Goal: Task Accomplishment & Management: Use online tool/utility

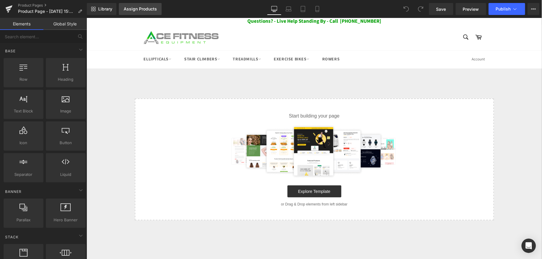
click at [147, 7] on div "Assign Products" at bounding box center [140, 9] width 33 height 5
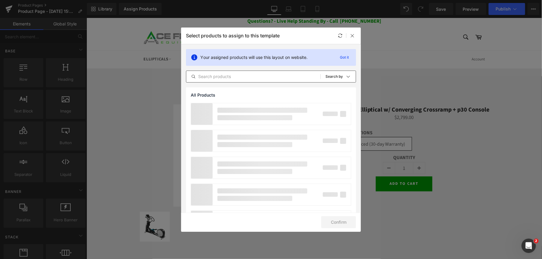
click at [243, 78] on input "text" at bounding box center [253, 76] width 134 height 7
paste input "Refurbished Precor EFX 833 Elliptical with Converging CrossRamp® + P30 Console.…"
type input "Refurbished Precor EFX 833 Elliptical with Converging CrossRamp® + P30 Console.…"
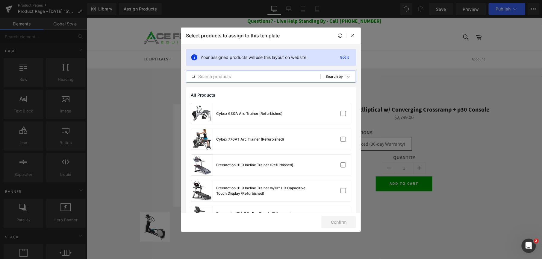
click at [265, 77] on input "text" at bounding box center [253, 76] width 134 height 7
paste input "Precor EFX 833 Elliptical w/Converging Crossramp + p30 Console"
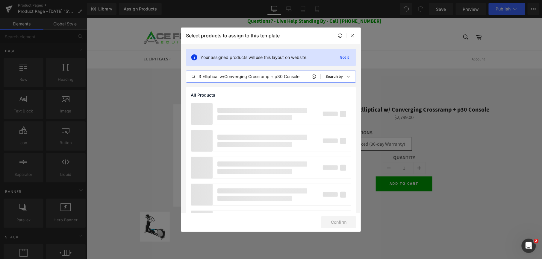
scroll to position [0, 30]
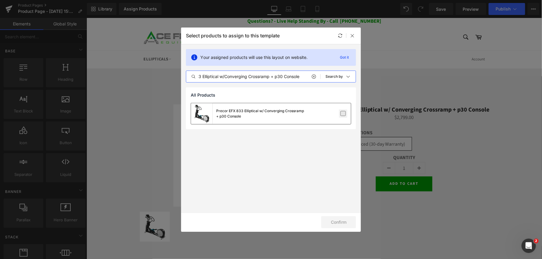
type input "Precor EFX 833 Elliptical w/Converging Crossramp + p30 Console"
click at [341, 113] on label at bounding box center [342, 113] width 5 height 5
click at [343, 114] on input "checkbox" at bounding box center [343, 114] width 0 height 0
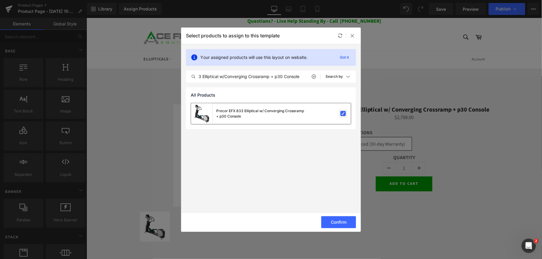
scroll to position [0, 0]
click at [335, 219] on button "Confirm" at bounding box center [338, 222] width 35 height 12
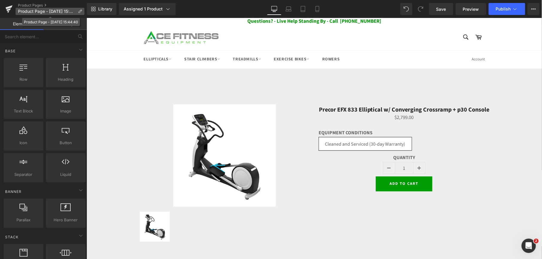
click at [80, 10] on icon at bounding box center [80, 11] width 4 height 4
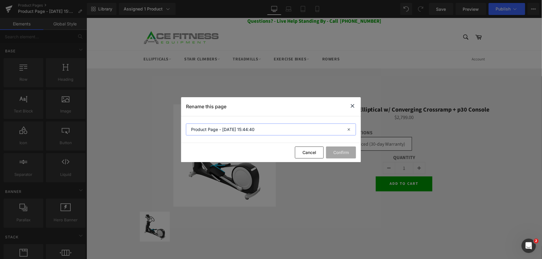
click at [236, 130] on input "Product Page - [DATE] 15:44:40" at bounding box center [271, 130] width 170 height 12
paste input "ecor EFX 833 Elliptical w/Converging Crossramp + p30 Console"
type input "Precor EFX 833 Elliptical w/Converging Crossramp + p30 Console"
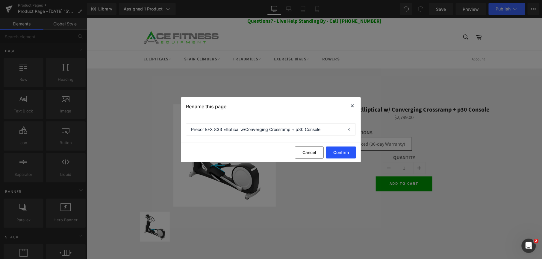
click at [341, 154] on button "Confirm" at bounding box center [341, 153] width 30 height 12
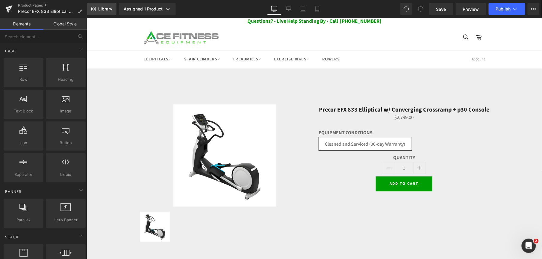
click at [102, 7] on span "Library" at bounding box center [105, 8] width 14 height 5
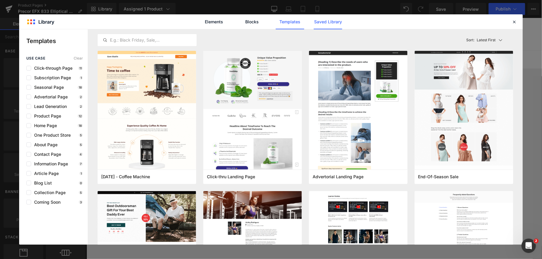
click at [327, 23] on link "Saved Library" at bounding box center [328, 21] width 28 height 15
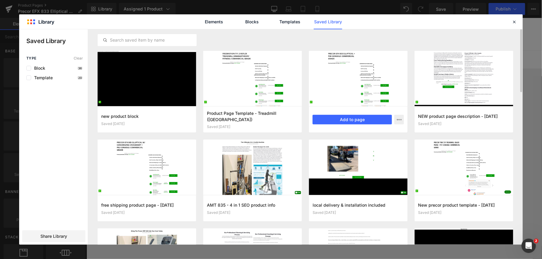
click at [351, 81] on div at bounding box center [358, 78] width 98 height 55
click at [338, 117] on button "Add to page" at bounding box center [351, 120] width 79 height 10
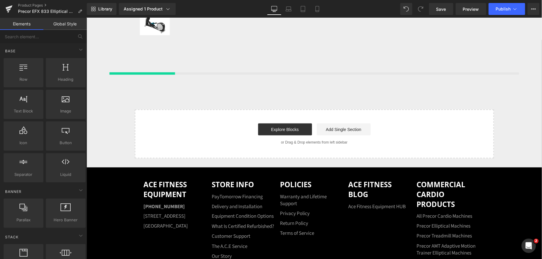
scroll to position [208, 0]
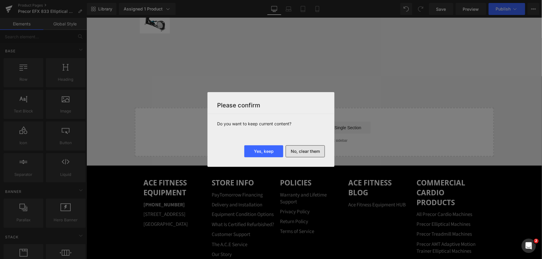
click at [305, 153] on button "No, clear them" at bounding box center [305, 151] width 39 height 12
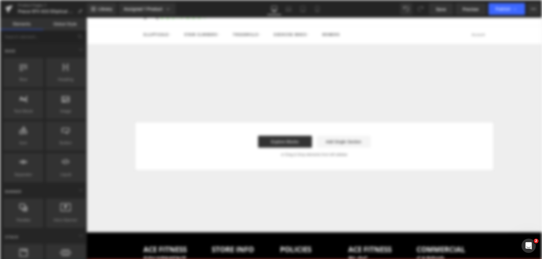
scroll to position [0, 0]
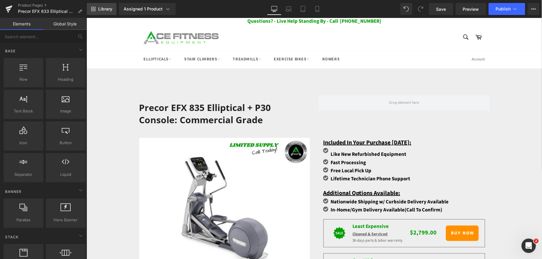
click at [100, 4] on link "Library" at bounding box center [102, 9] width 30 height 12
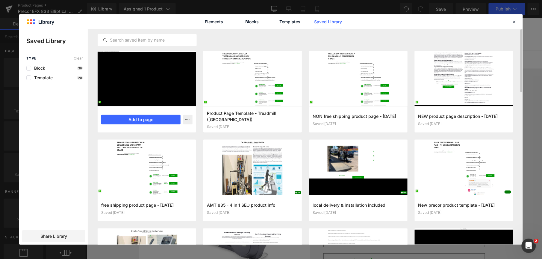
click at [155, 99] on div at bounding box center [147, 78] width 98 height 55
click at [151, 115] on button "Add to page" at bounding box center [140, 120] width 79 height 10
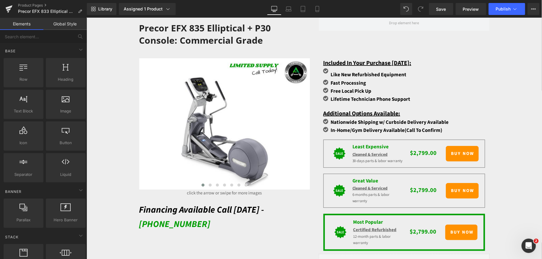
scroll to position [120, 0]
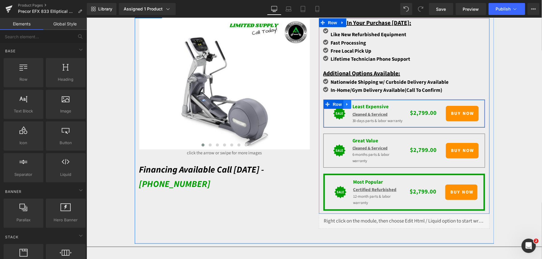
click at [345, 103] on icon at bounding box center [347, 104] width 4 height 4
click at [360, 104] on icon at bounding box center [362, 104] width 4 height 4
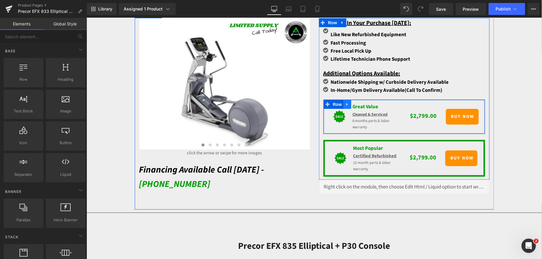
click at [345, 104] on icon at bounding box center [347, 104] width 4 height 4
click at [360, 104] on icon at bounding box center [362, 104] width 4 height 4
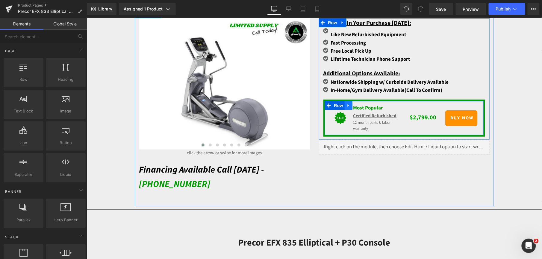
click at [344, 101] on link at bounding box center [348, 105] width 8 height 9
click at [362, 103] on icon at bounding box center [364, 105] width 4 height 4
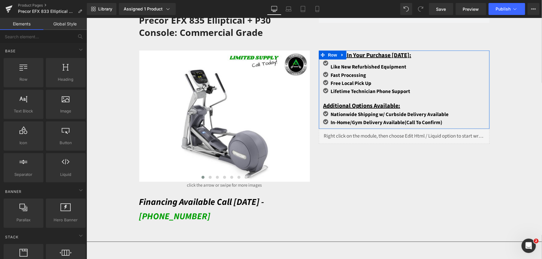
scroll to position [80, 0]
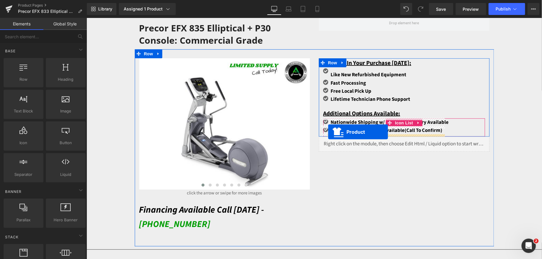
drag, startPoint x: 299, startPoint y: 105, endPoint x: 327, endPoint y: 132, distance: 39.0
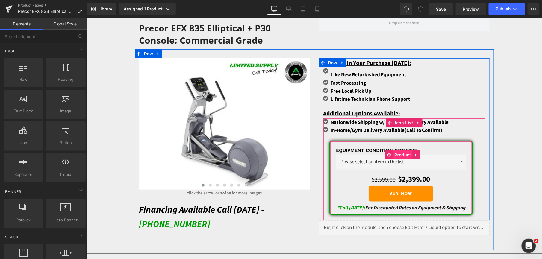
click at [397, 154] on span "Product" at bounding box center [401, 154] width 19 height 9
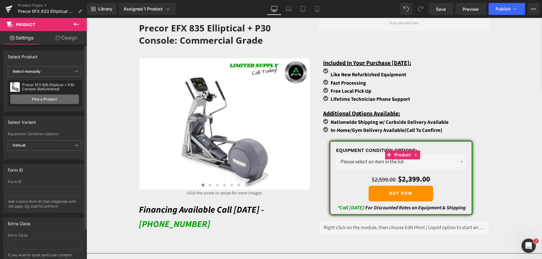
click at [45, 102] on link "Pick a Product" at bounding box center [44, 100] width 69 height 10
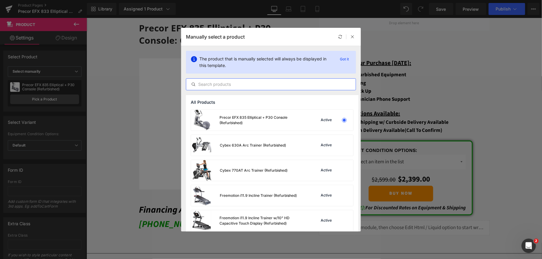
click at [238, 84] on input "text" at bounding box center [270, 84] width 169 height 7
paste input "Precor EFX 833 Elliptical w/Converging Crossramp + p30 Console"
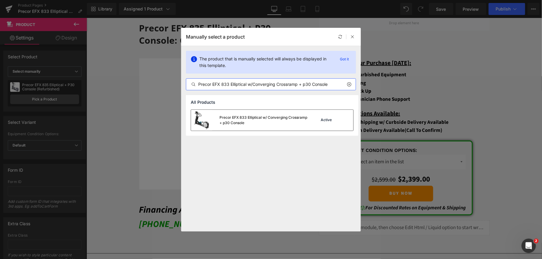
type input "Precor EFX 833 Elliptical w/Converging Crossramp + p30 Console"
click at [330, 122] on div "Active" at bounding box center [325, 120] width 13 height 5
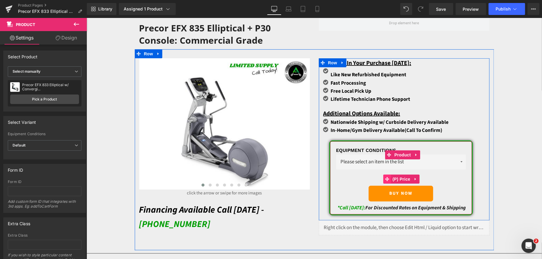
drag, startPoint x: 398, startPoint y: 178, endPoint x: 382, endPoint y: 177, distance: 16.8
click at [398, 178] on span "(P) Price" at bounding box center [401, 178] width 21 height 9
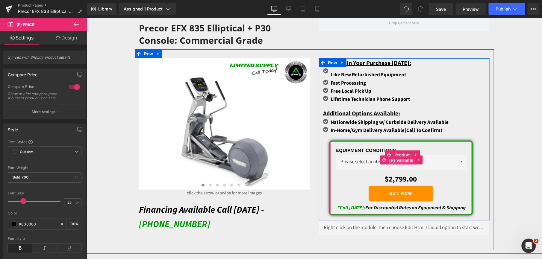
click at [394, 160] on span "(P) Variants" at bounding box center [400, 160] width 27 height 9
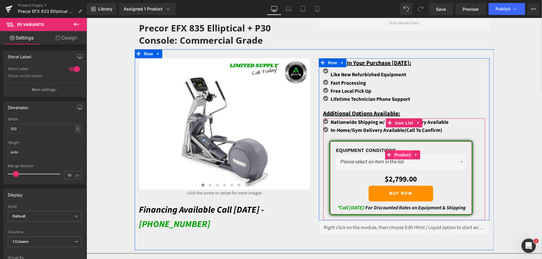
click at [398, 154] on span "Product" at bounding box center [401, 154] width 19 height 9
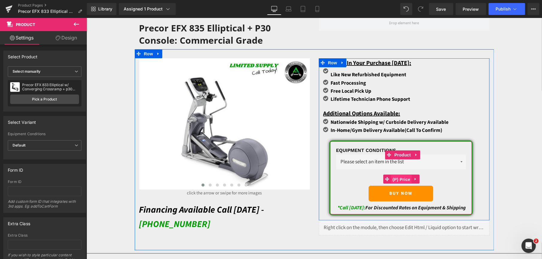
click at [399, 177] on span "(P) Price" at bounding box center [401, 179] width 21 height 9
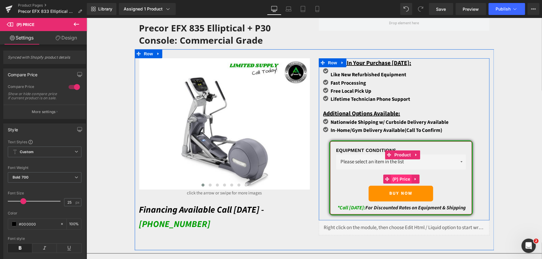
click at [399, 177] on span "(P) Price" at bounding box center [401, 178] width 21 height 9
click at [404, 196] on span "(P) Cart Button" at bounding box center [401, 193] width 34 height 9
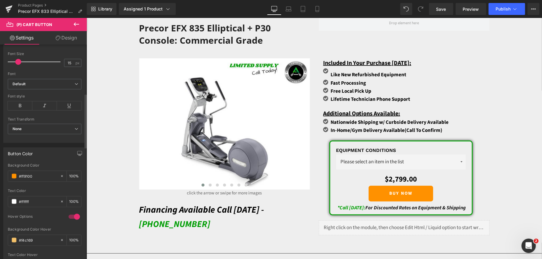
scroll to position [199, 0]
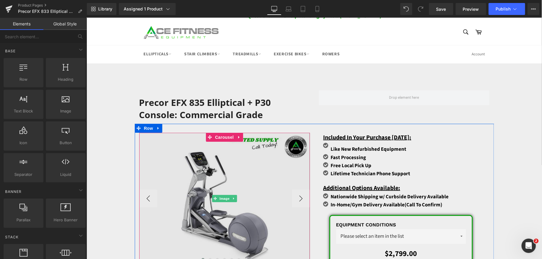
scroll to position [0, 0]
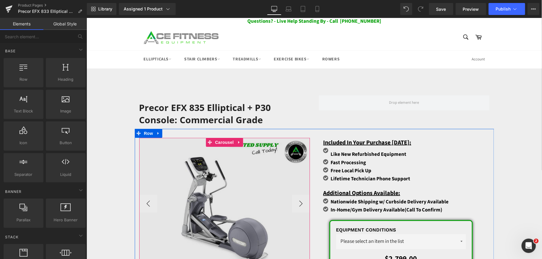
click at [204, 166] on img at bounding box center [224, 203] width 171 height 131
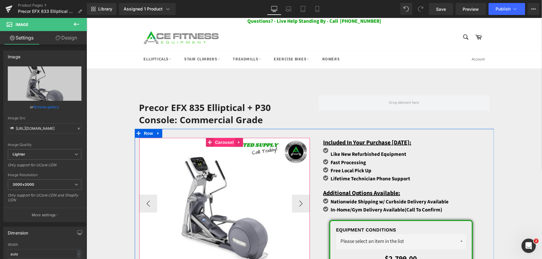
click at [221, 142] on span "Carousel" at bounding box center [224, 142] width 22 height 9
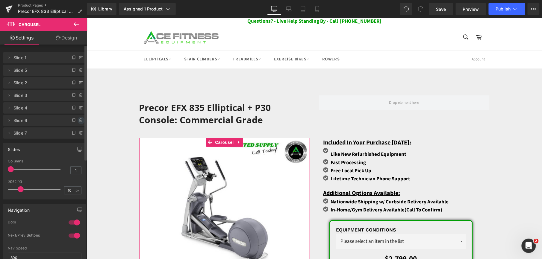
click at [79, 121] on icon at bounding box center [81, 120] width 5 height 5
click at [79, 121] on button "Delete" at bounding box center [74, 121] width 19 height 8
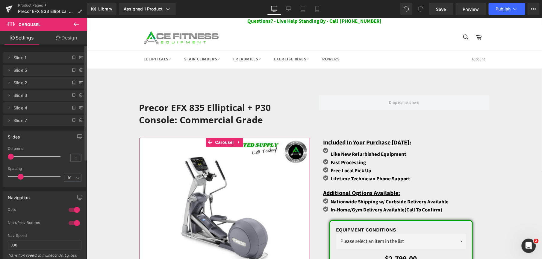
click at [79, 121] on icon at bounding box center [81, 120] width 5 height 5
click at [79, 121] on button "Delete" at bounding box center [74, 121] width 19 height 8
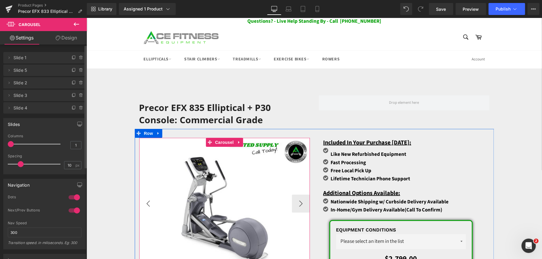
click at [143, 199] on button "‹" at bounding box center [148, 204] width 18 height 18
click at [218, 200] on span "Image" at bounding box center [224, 203] width 13 height 7
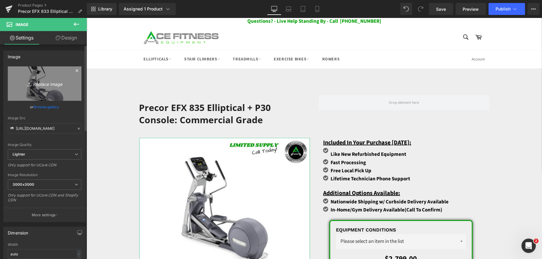
click at [52, 89] on link "Replace Image" at bounding box center [45, 83] width 74 height 34
type input "C:\fakepath\limited supply - Precor EFX 833 Elliptical wConverging Crossramp + …"
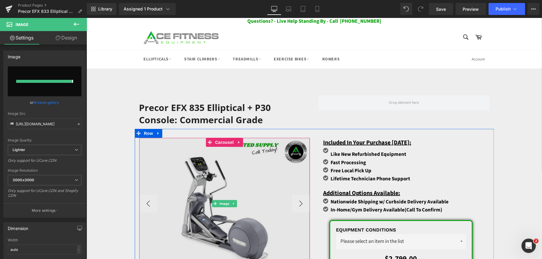
type input "[URL][DOMAIN_NAME]"
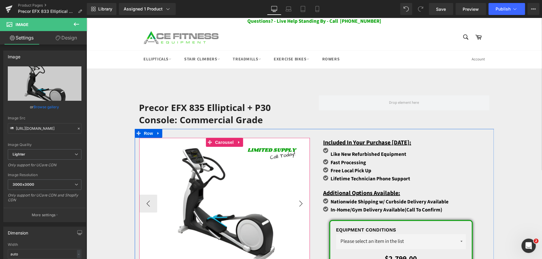
click at [296, 202] on button "›" at bounding box center [301, 204] width 18 height 18
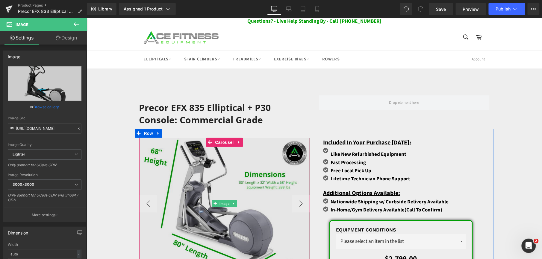
click at [228, 197] on img at bounding box center [224, 203] width 171 height 131
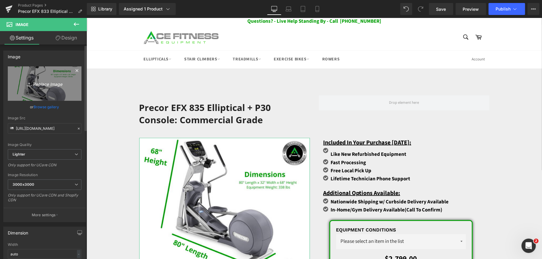
click at [35, 81] on icon "Replace Image" at bounding box center [45, 83] width 48 height 7
type input "C:\fakepath\2 - Precor EFX 833 Elliptical wConverging Crossramp + p30 Console.p…"
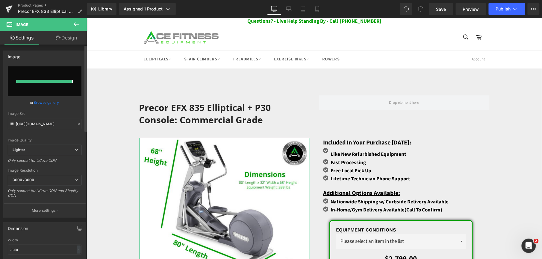
type input "[URL][DOMAIN_NAME]"
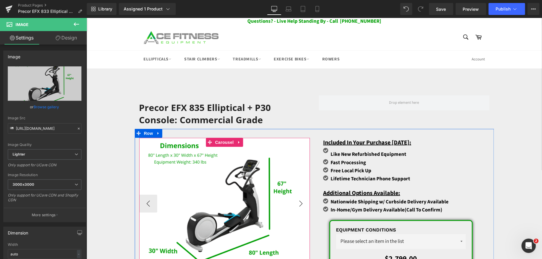
click at [295, 201] on button "›" at bounding box center [301, 204] width 18 height 18
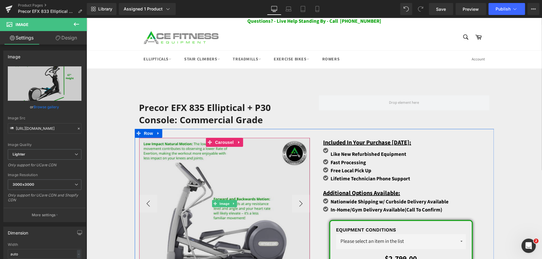
click at [241, 182] on img at bounding box center [224, 203] width 171 height 131
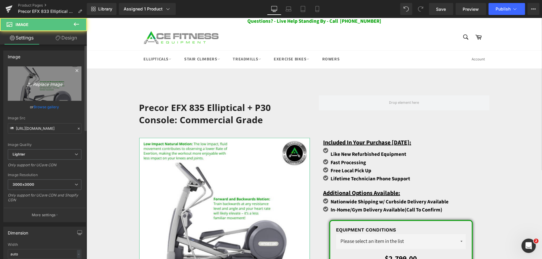
click at [69, 92] on link "Replace Image" at bounding box center [45, 83] width 74 height 34
type input "C:\fakepath\3 - Precor EFX 833 Elliptical wConverging Crossramp + p30 Console.p…"
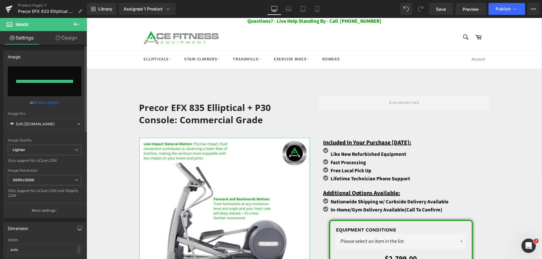
type input "[URL][DOMAIN_NAME]"
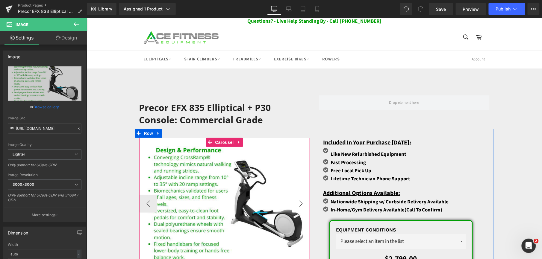
click at [297, 204] on button "›" at bounding box center [301, 204] width 18 height 18
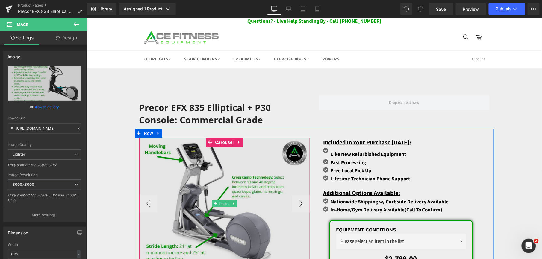
click at [239, 179] on img at bounding box center [224, 203] width 171 height 131
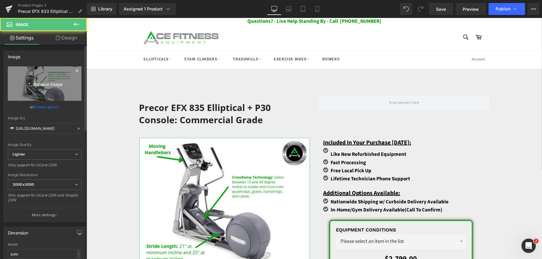
click at [49, 81] on icon "Replace Image" at bounding box center [45, 83] width 48 height 7
type input "C:\fakepath\4 - Precor EFX 833 Elliptical wConverging Crossramp + p30 Console.p…"
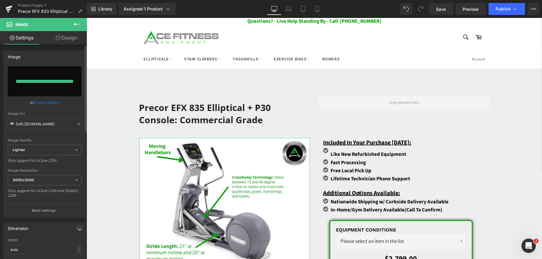
type input "[URL][DOMAIN_NAME]"
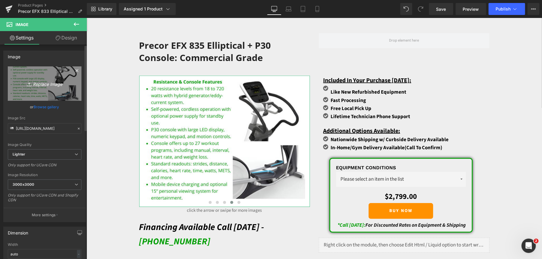
scroll to position [80, 0]
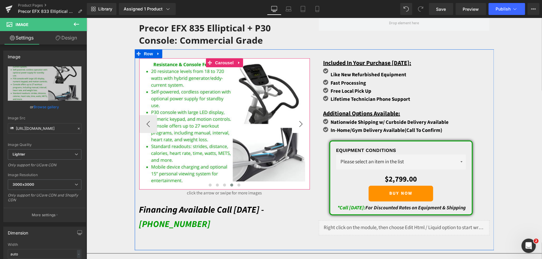
click at [298, 123] on button "›" at bounding box center [301, 124] width 18 height 18
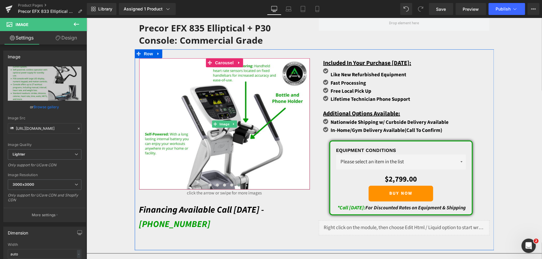
click at [230, 110] on img at bounding box center [224, 123] width 171 height 131
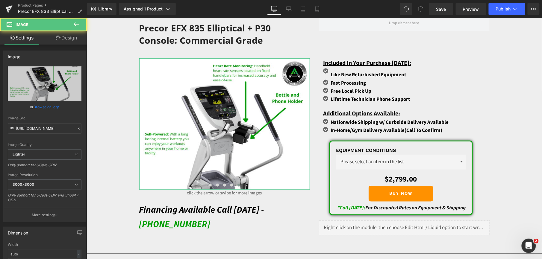
click at [0, 0] on icon "Replace Image" at bounding box center [0, 0] width 0 height 0
type input "C:\fakepath\5 - Precor EFX 833 Elliptical wConverging Crossramp + p30 Console.p…"
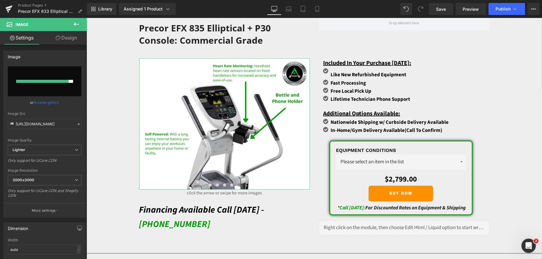
type input "[URL][DOMAIN_NAME]"
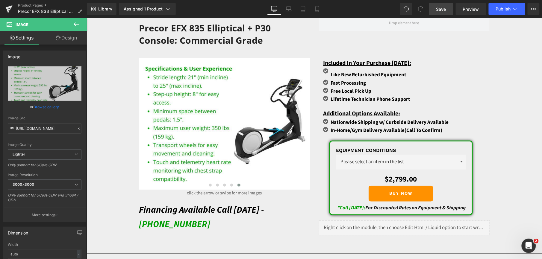
click at [439, 7] on span "Save" at bounding box center [441, 9] width 10 height 6
